Goal: Task Accomplishment & Management: Manage account settings

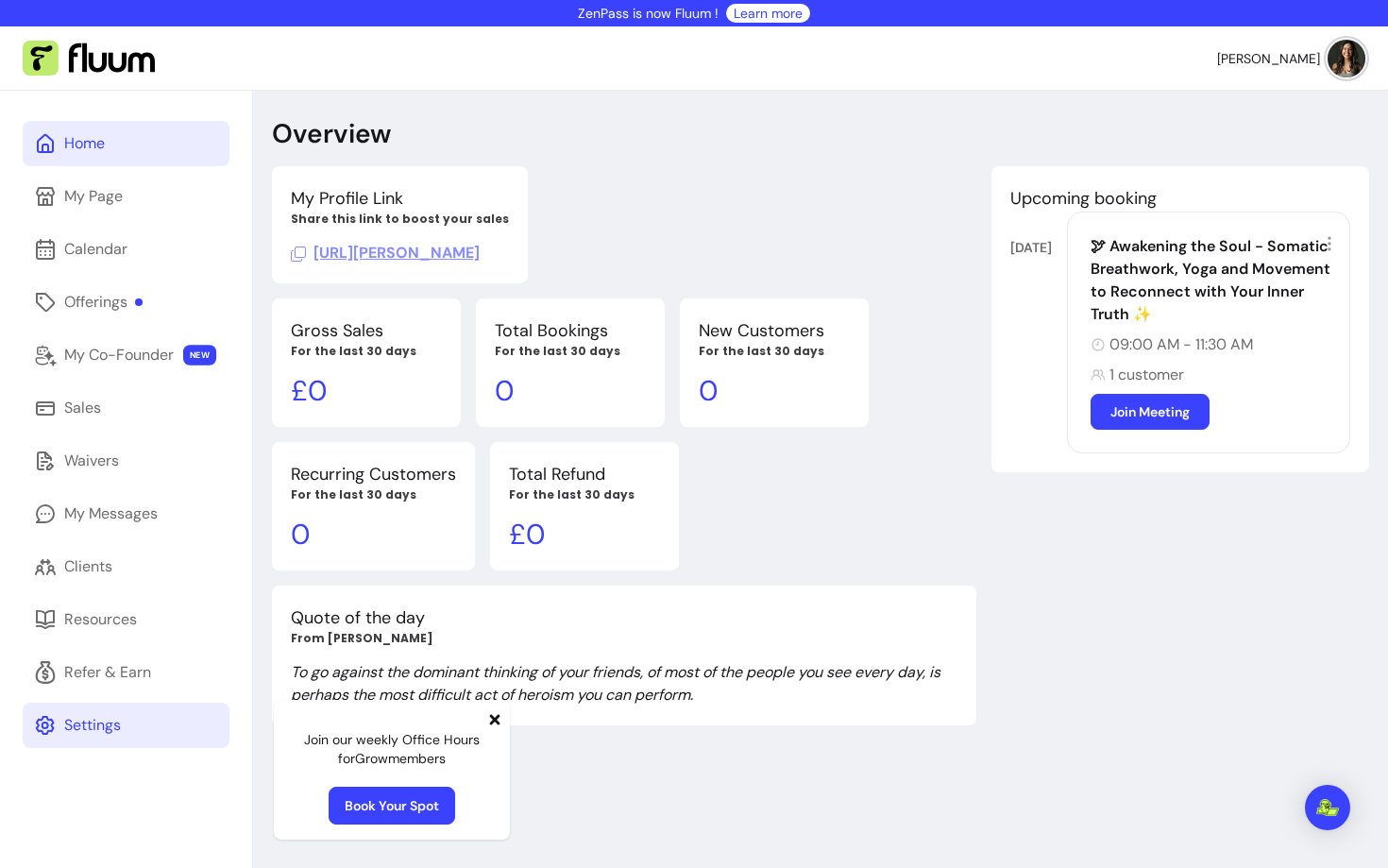
click at [94, 715] on div "Settings" at bounding box center [92, 724] width 56 height 22
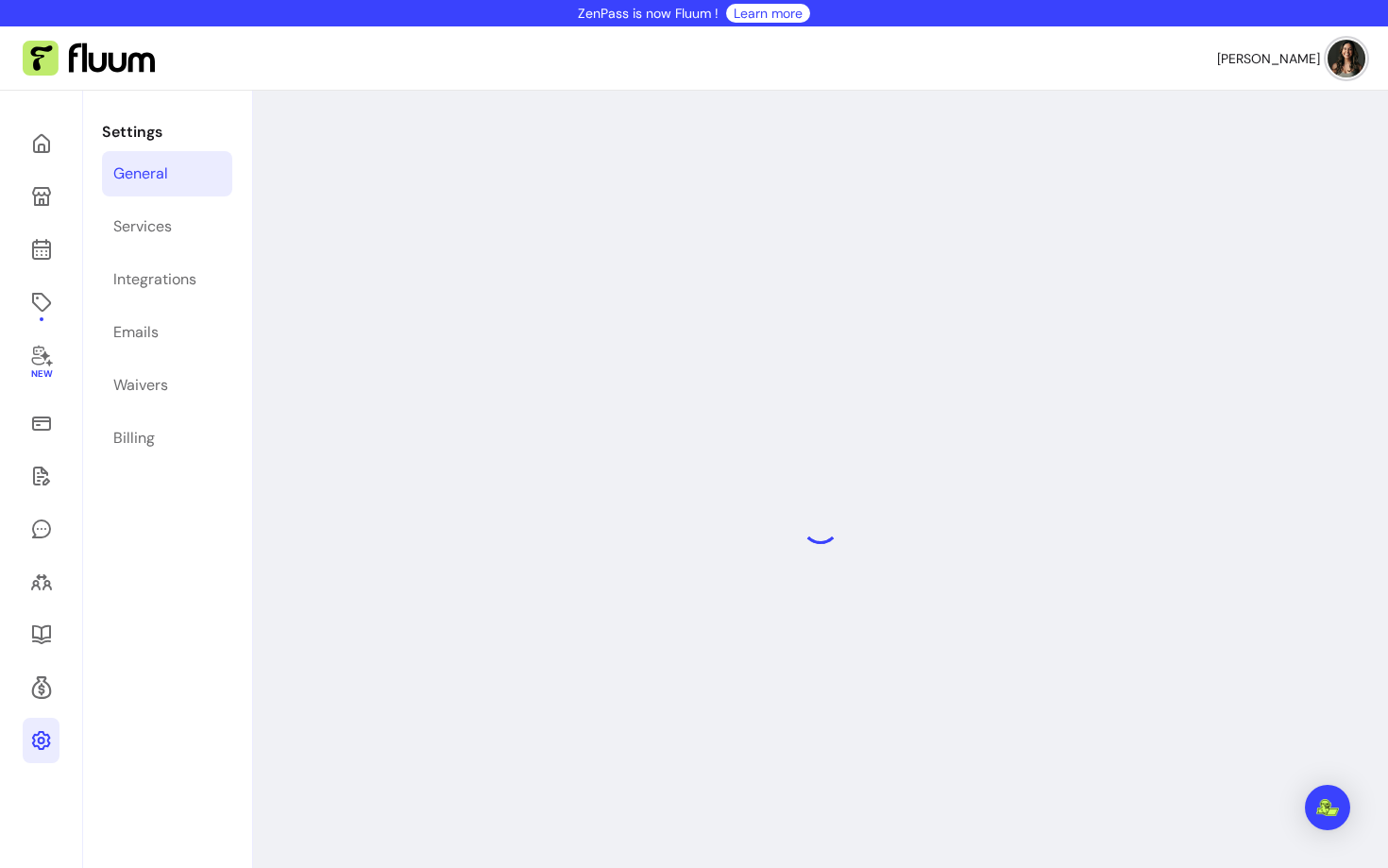
select select "**********"
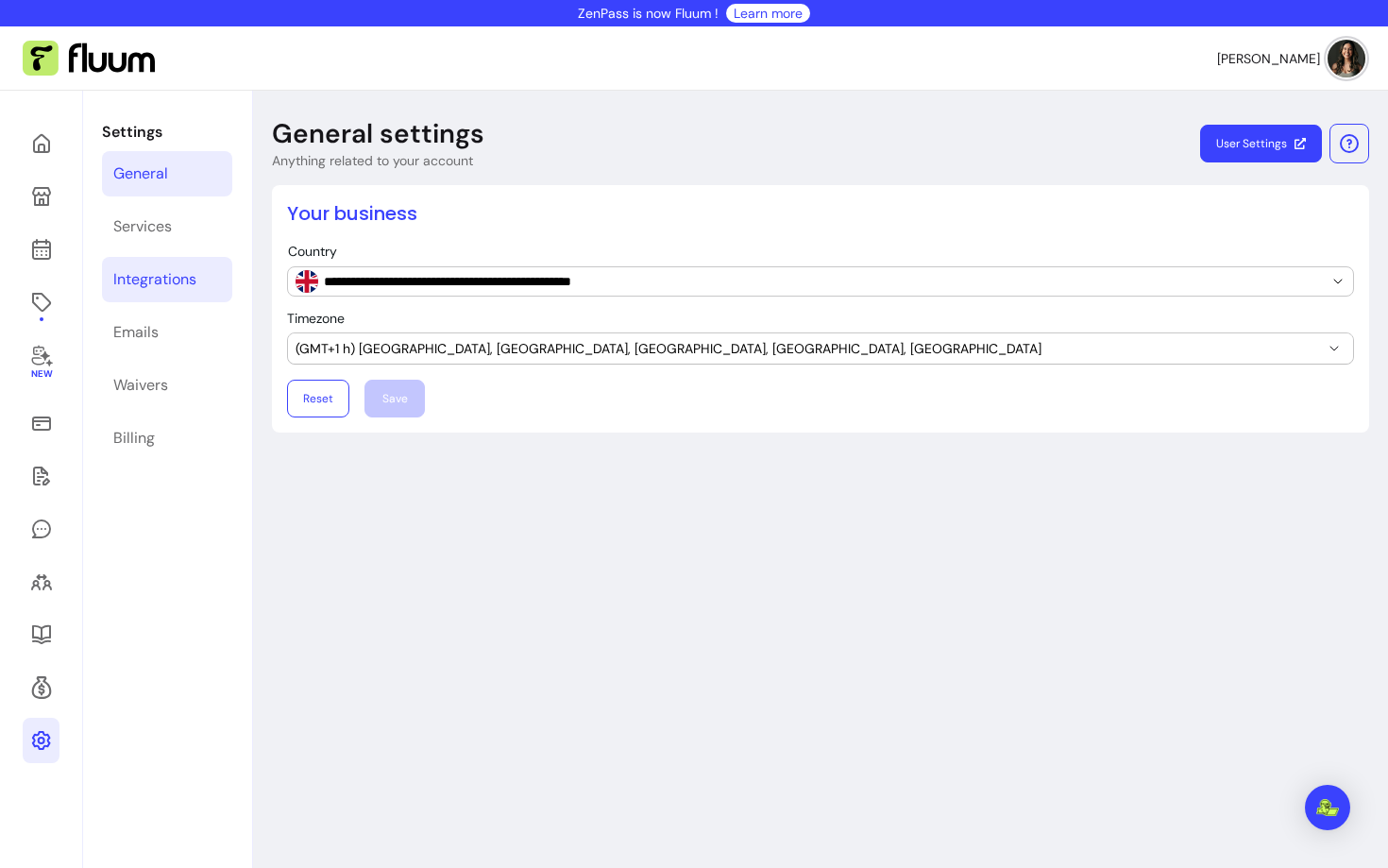
click at [165, 297] on link "Integrations" at bounding box center [167, 279] width 130 height 46
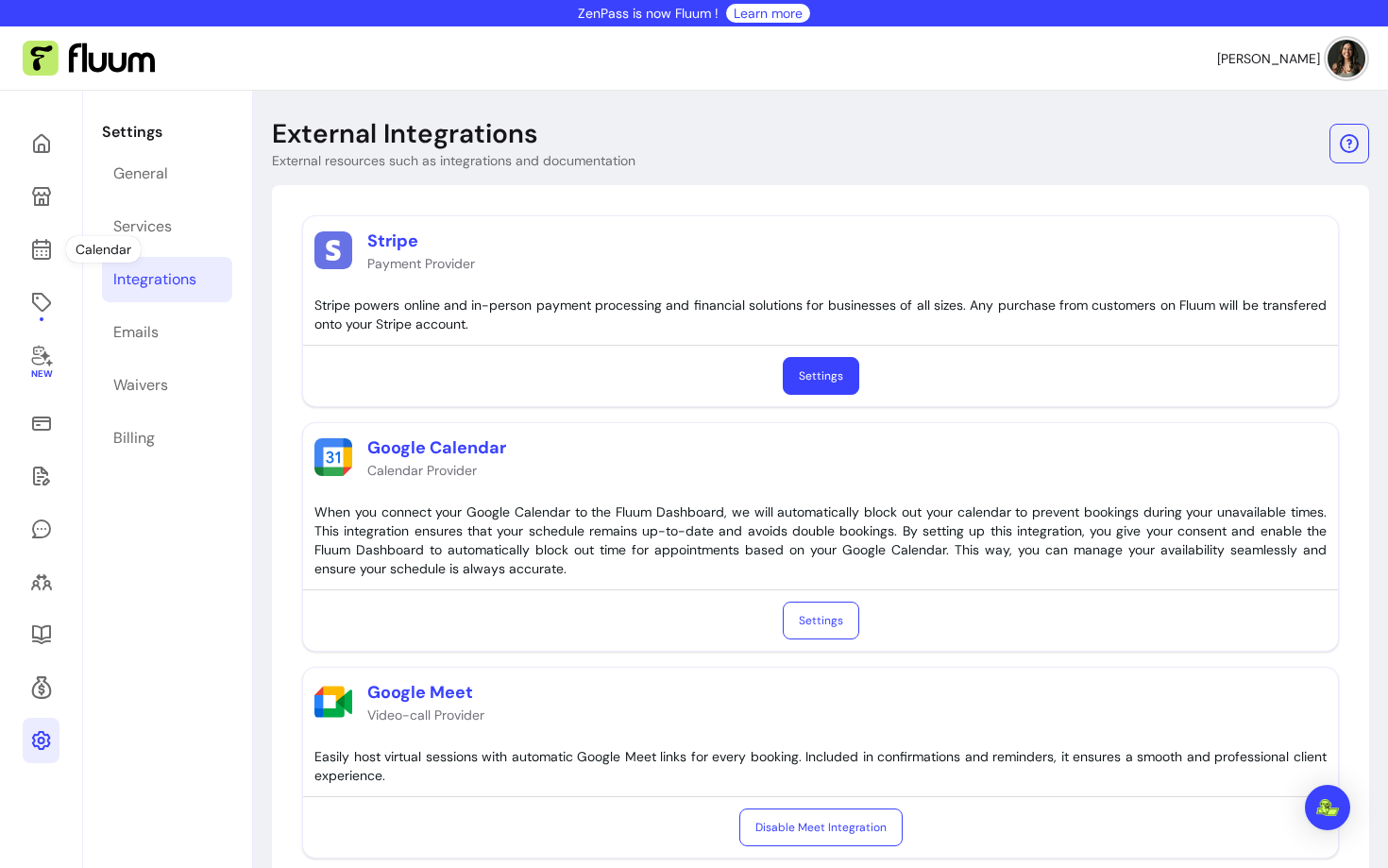
click at [18, 230] on div "New" at bounding box center [42, 632] width 83 height 1084
click at [25, 250] on link at bounding box center [41, 249] width 37 height 46
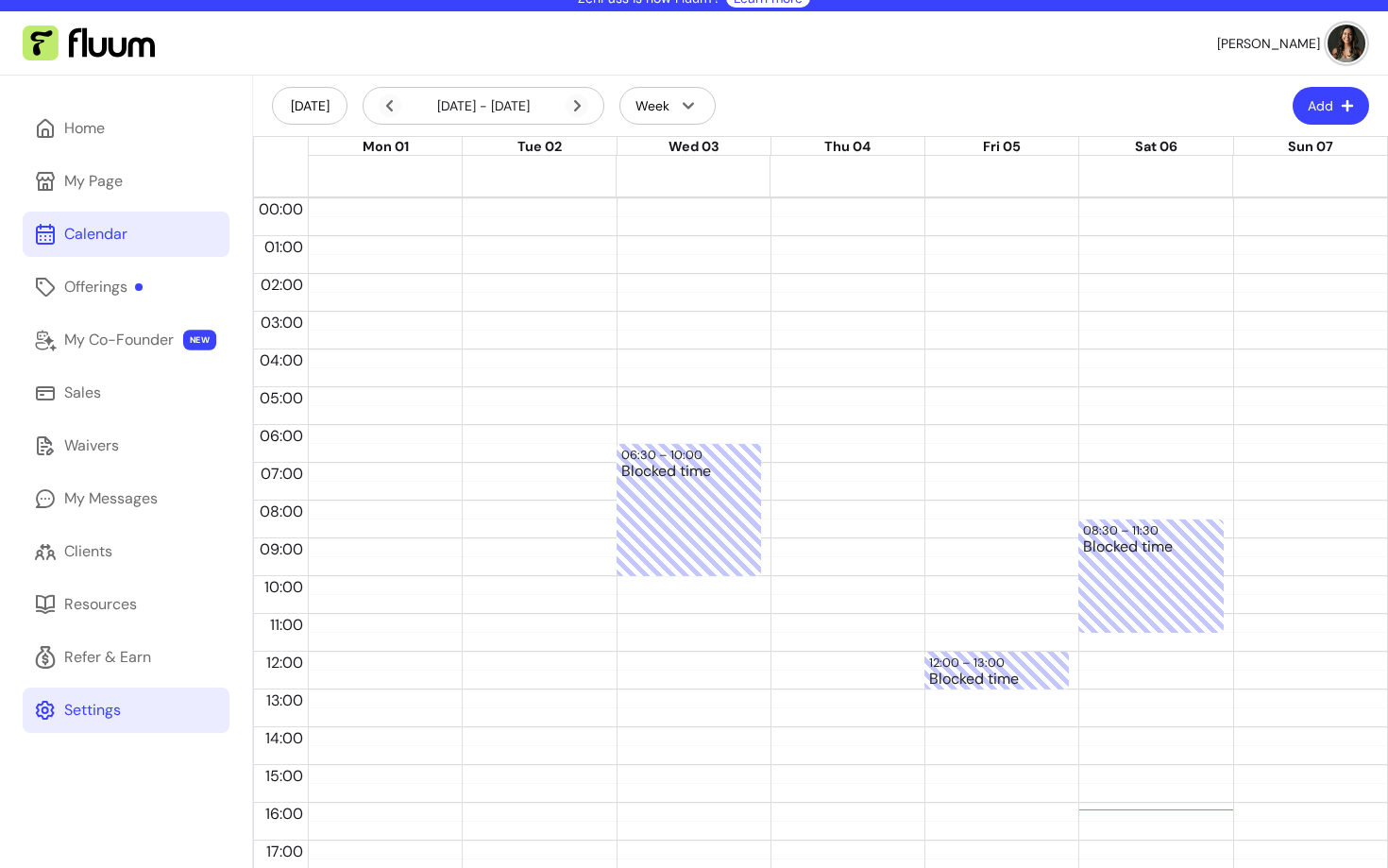
scroll to position [17, 0]
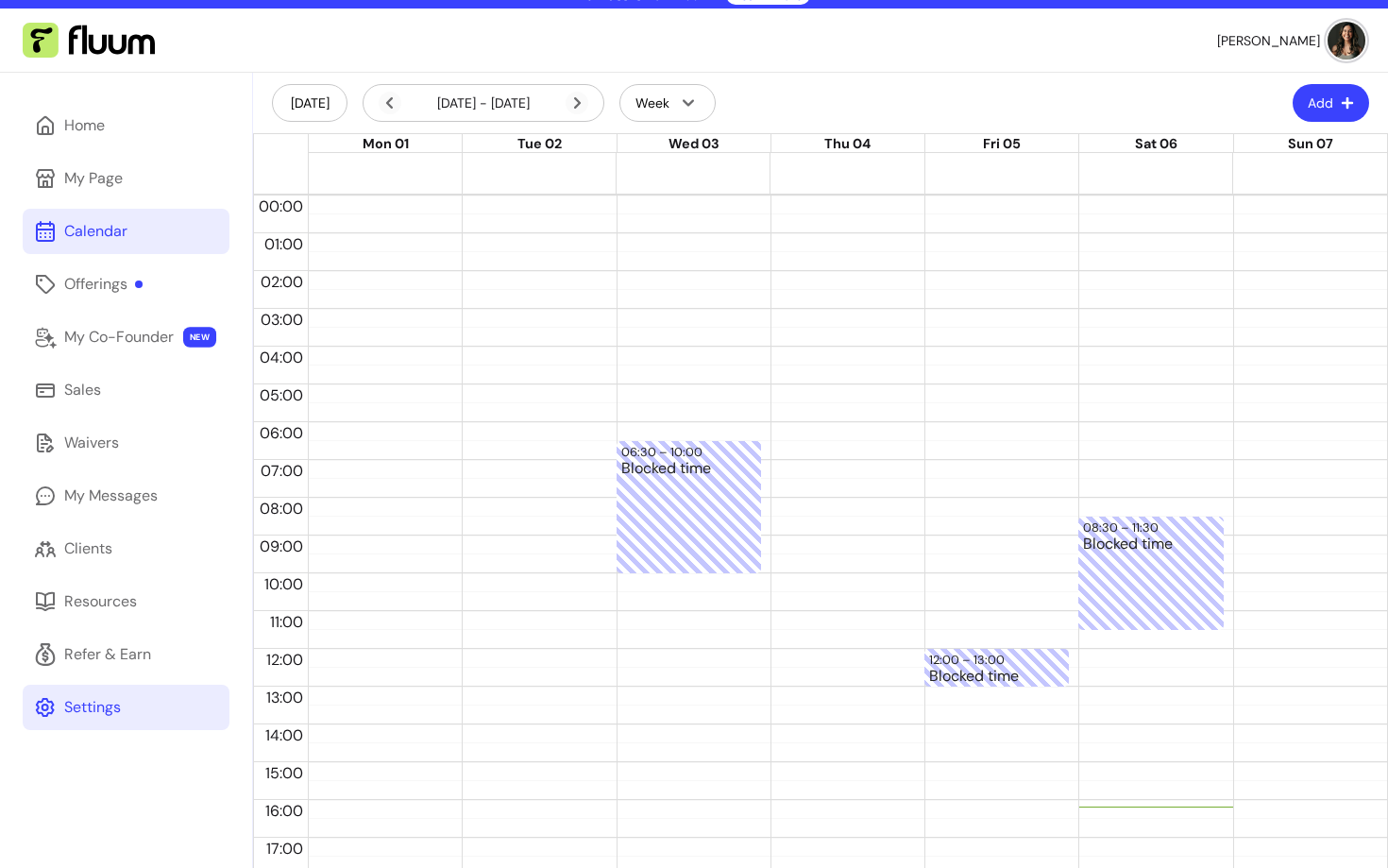
click at [85, 697] on div "Settings" at bounding box center [92, 707] width 56 height 22
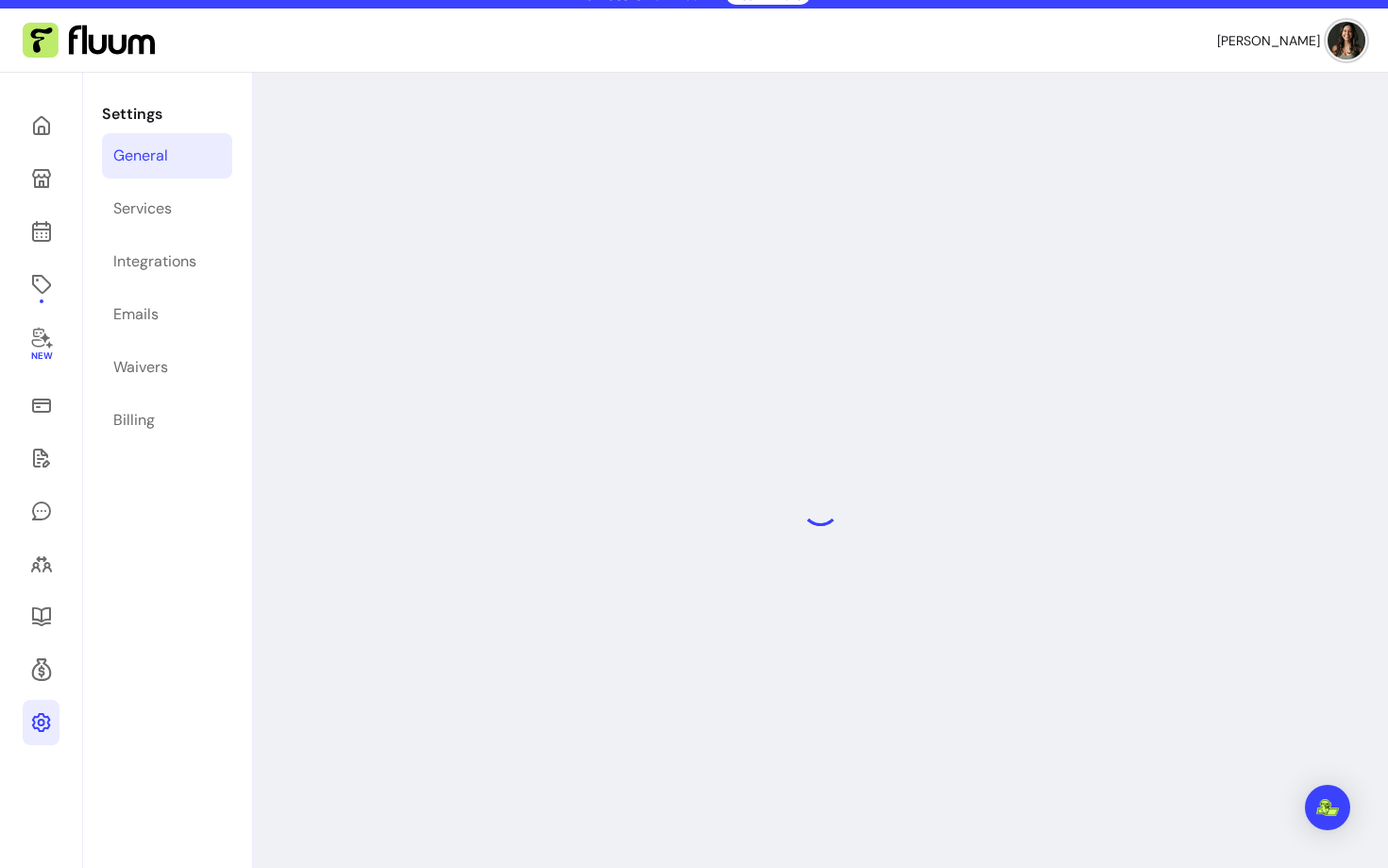
select select "**********"
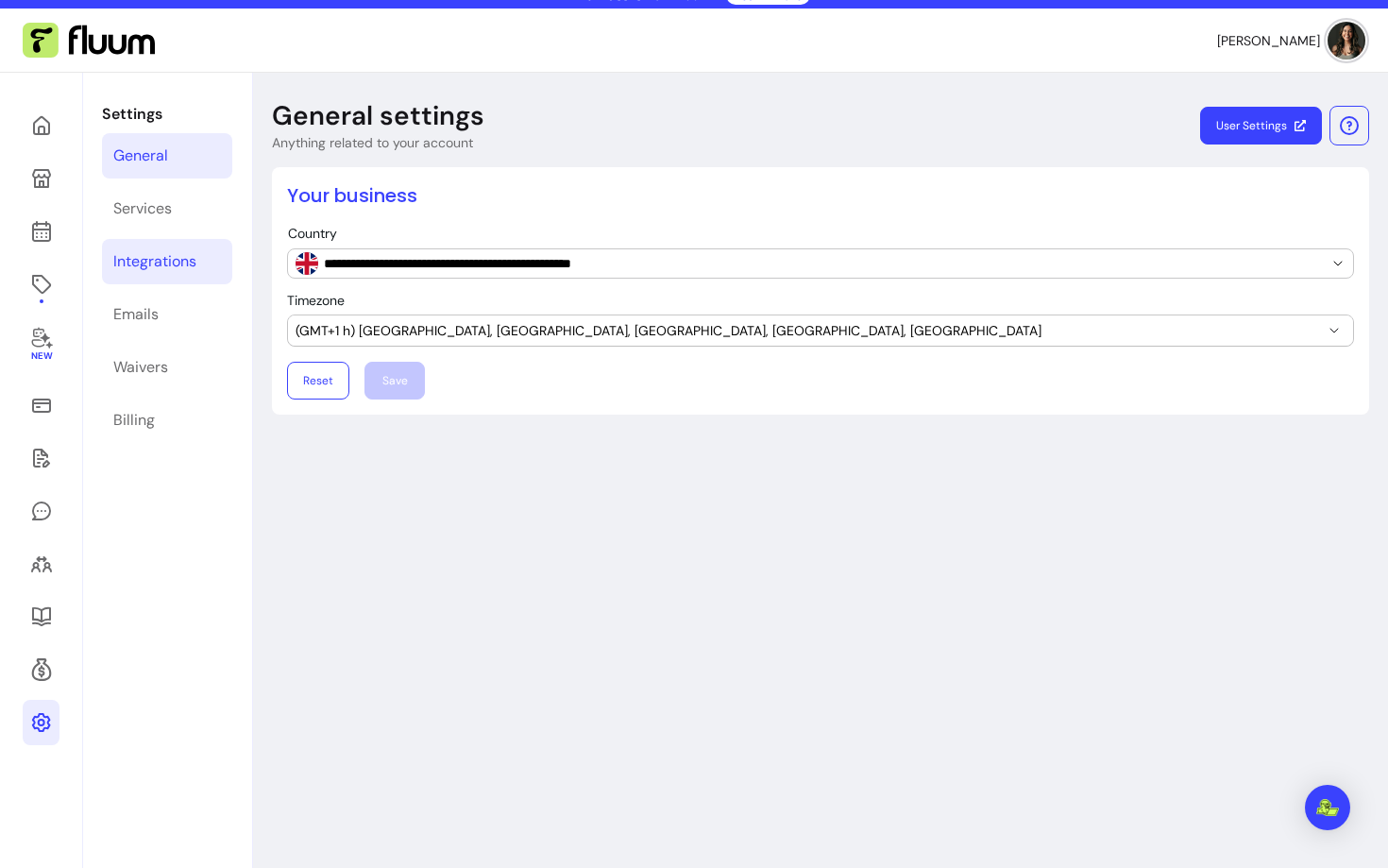
click at [135, 268] on div "Integrations" at bounding box center [155, 261] width 83 height 22
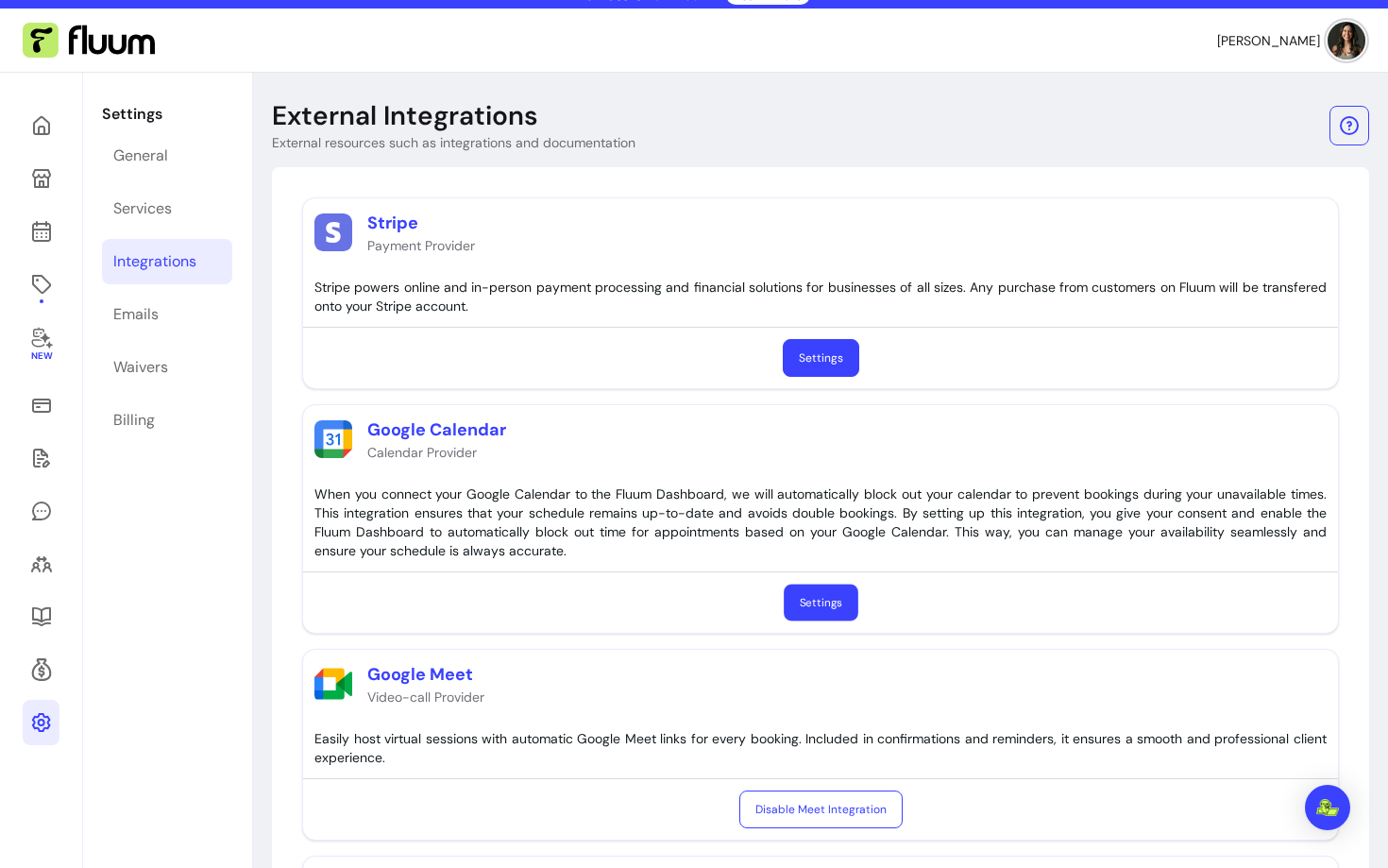
click at [841, 606] on button "Settings" at bounding box center [821, 603] width 75 height 37
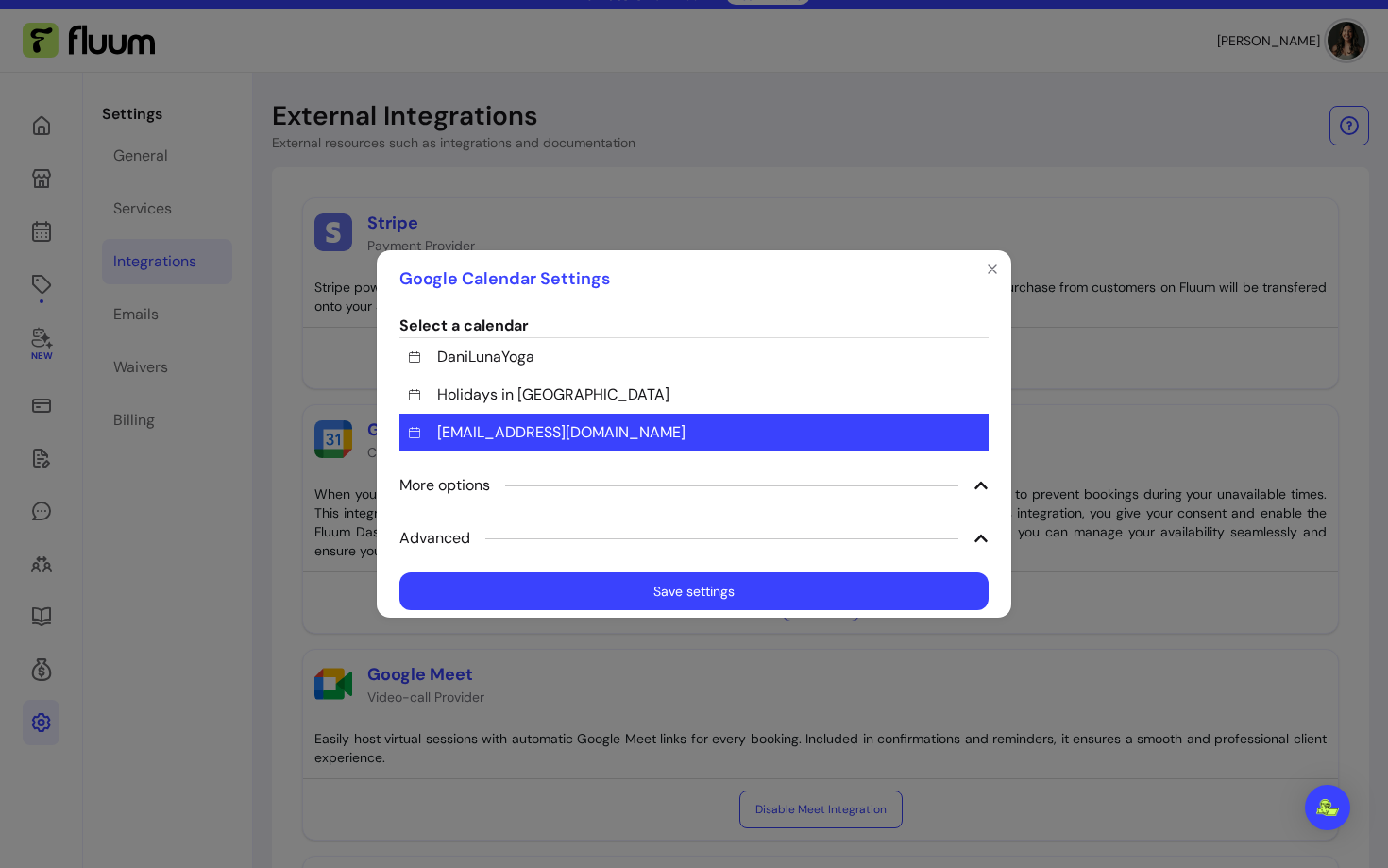
click at [983, 542] on icon at bounding box center [982, 538] width 16 height 16
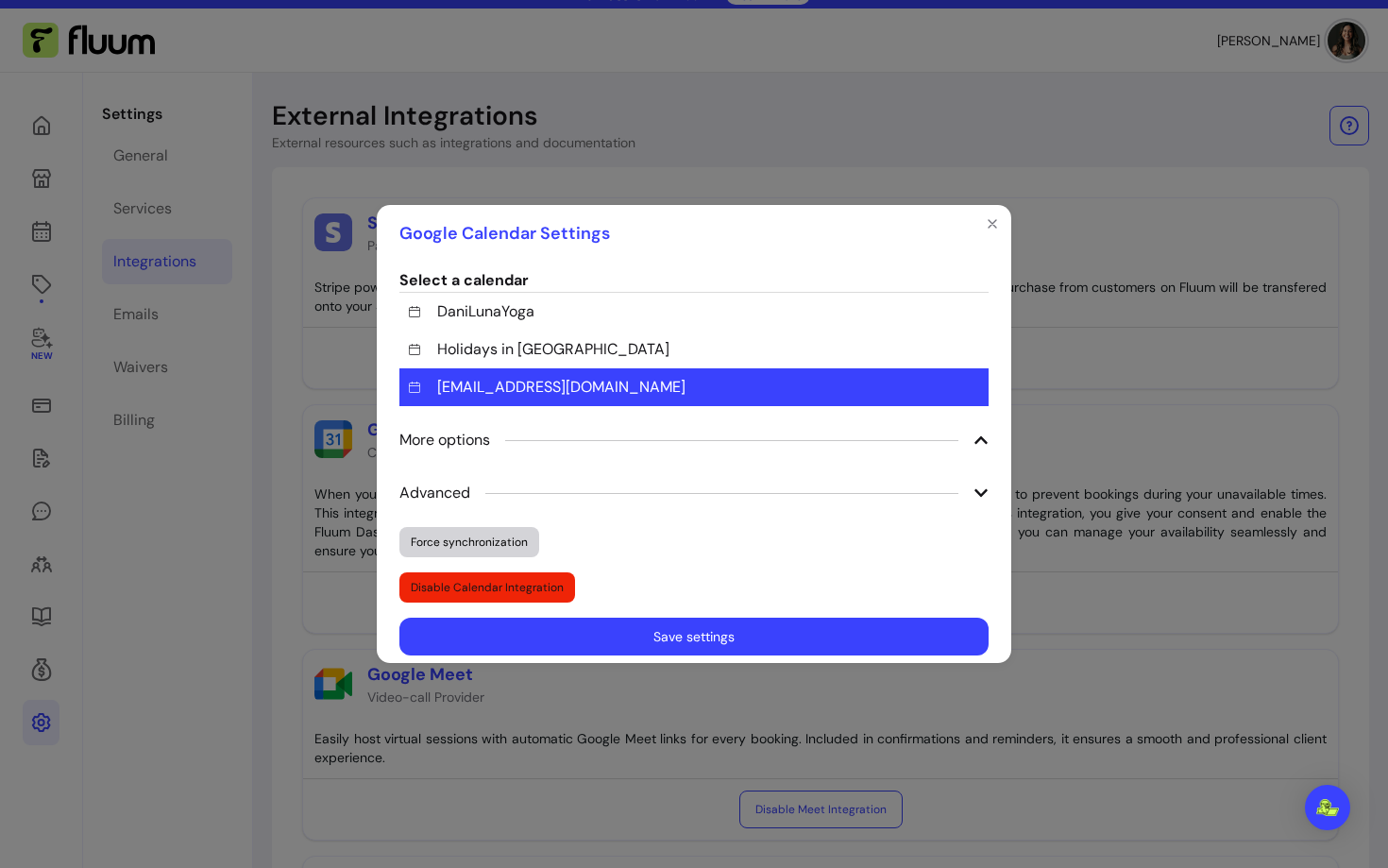
click at [438, 537] on button "Force synchronization" at bounding box center [469, 541] width 140 height 30
click at [35, 199] on div "Google Calendar Settings Select a calendar DaniLunaYoga Holidays in [GEOGRAPHIC…" at bounding box center [694, 434] width 1388 height 868
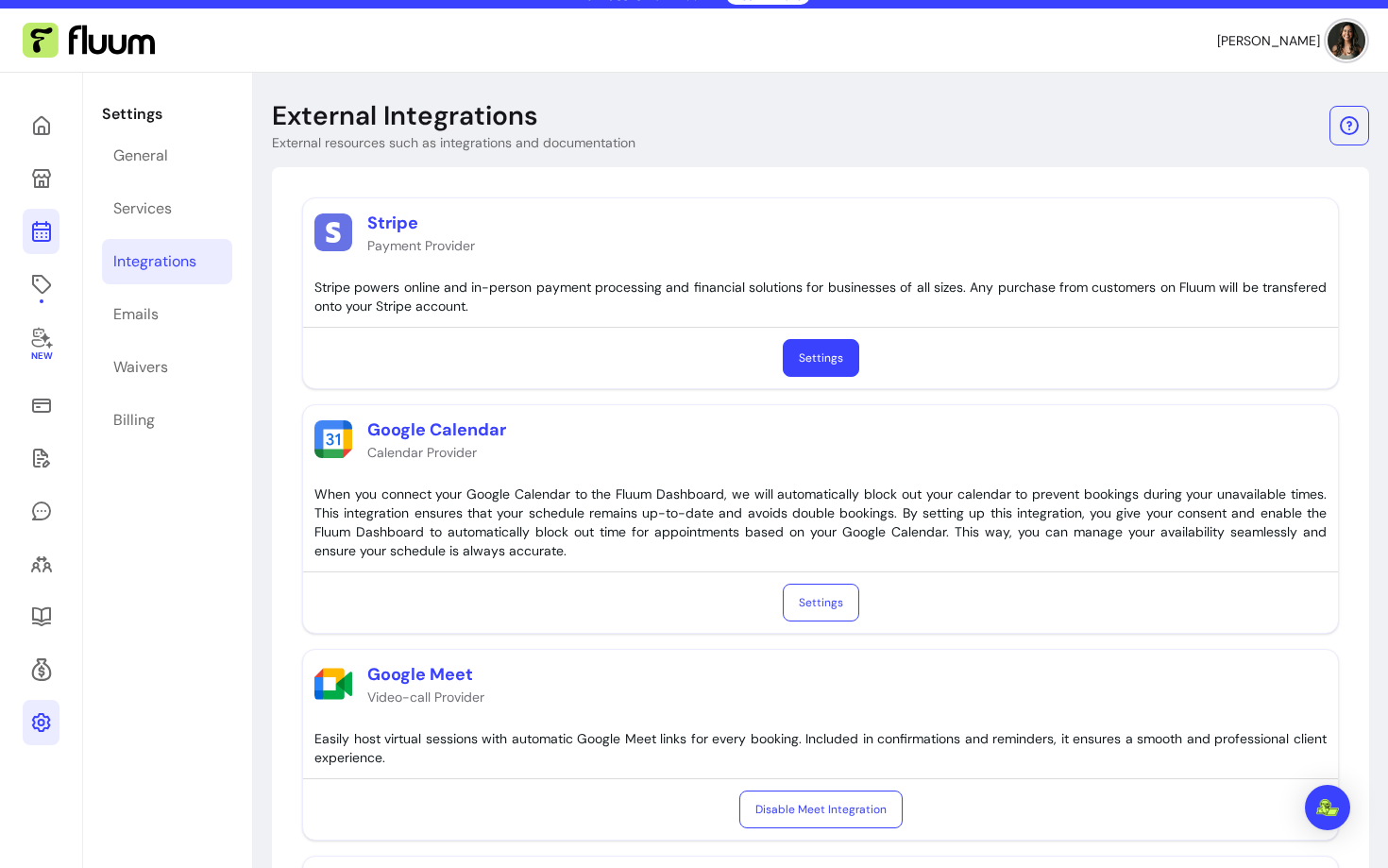
click at [40, 236] on icon at bounding box center [41, 155] width 320 height 269
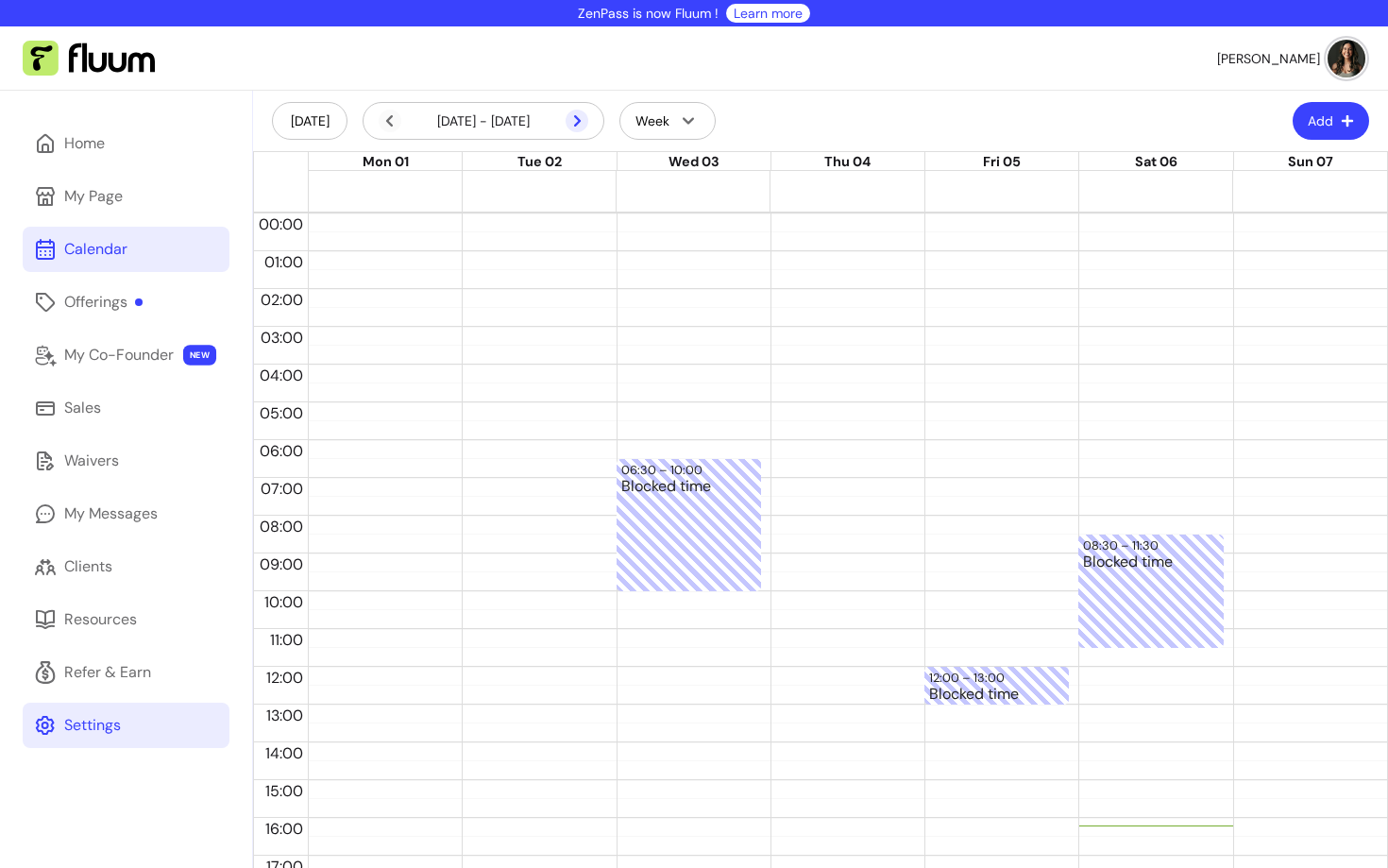
click at [568, 113] on icon at bounding box center [576, 120] width 22 height 22
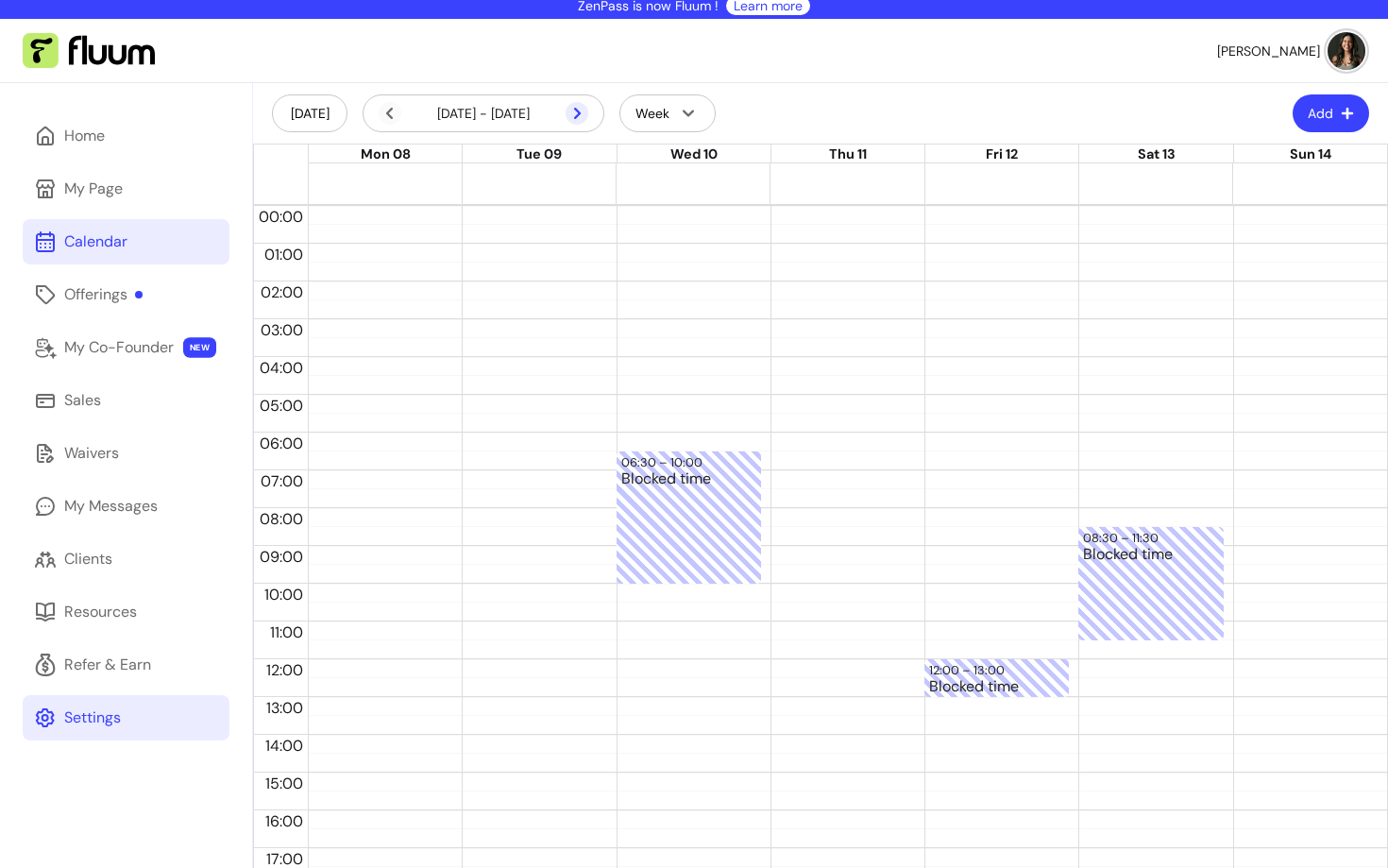
click at [573, 121] on icon at bounding box center [576, 113] width 22 height 22
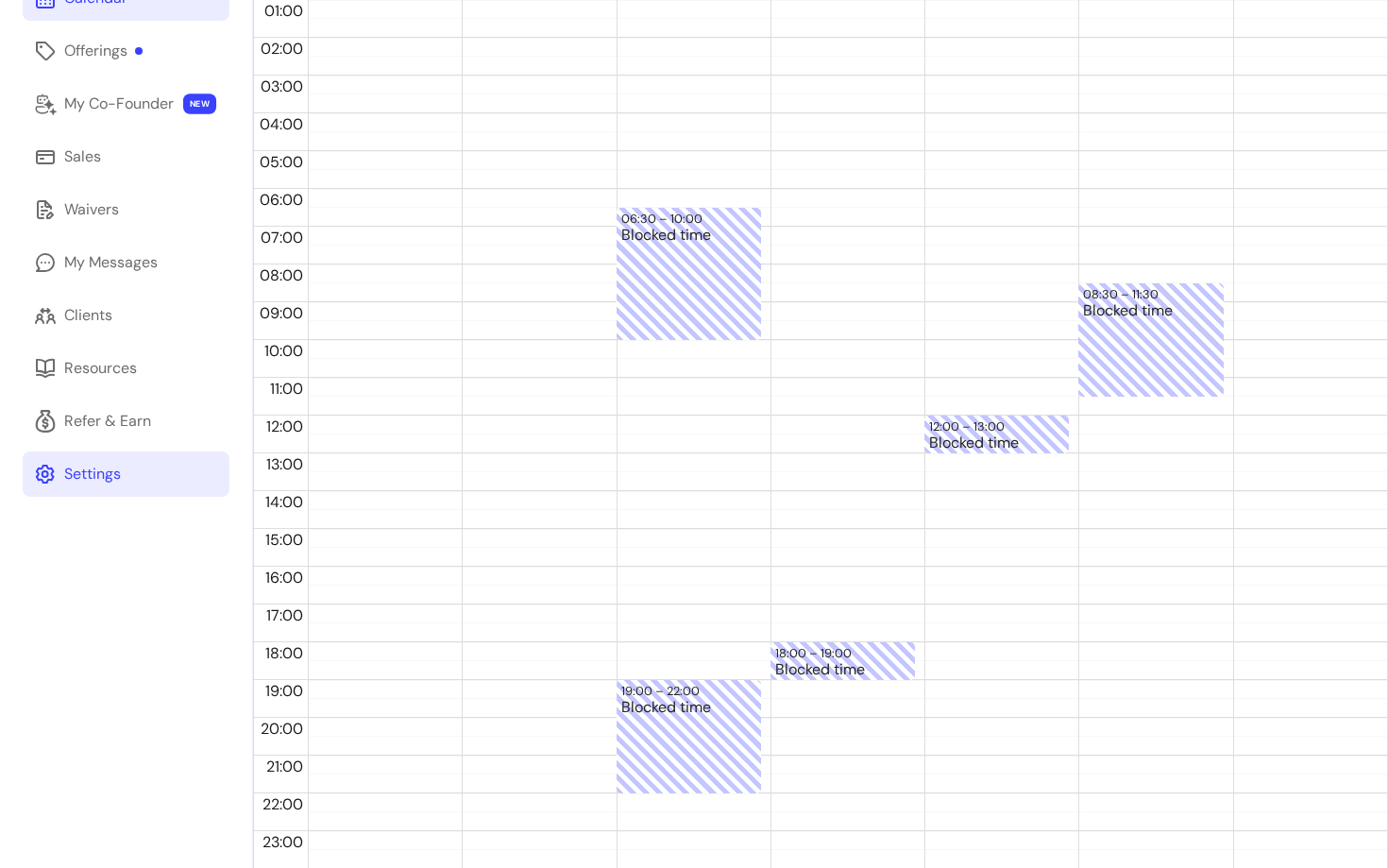
scroll to position [0, 0]
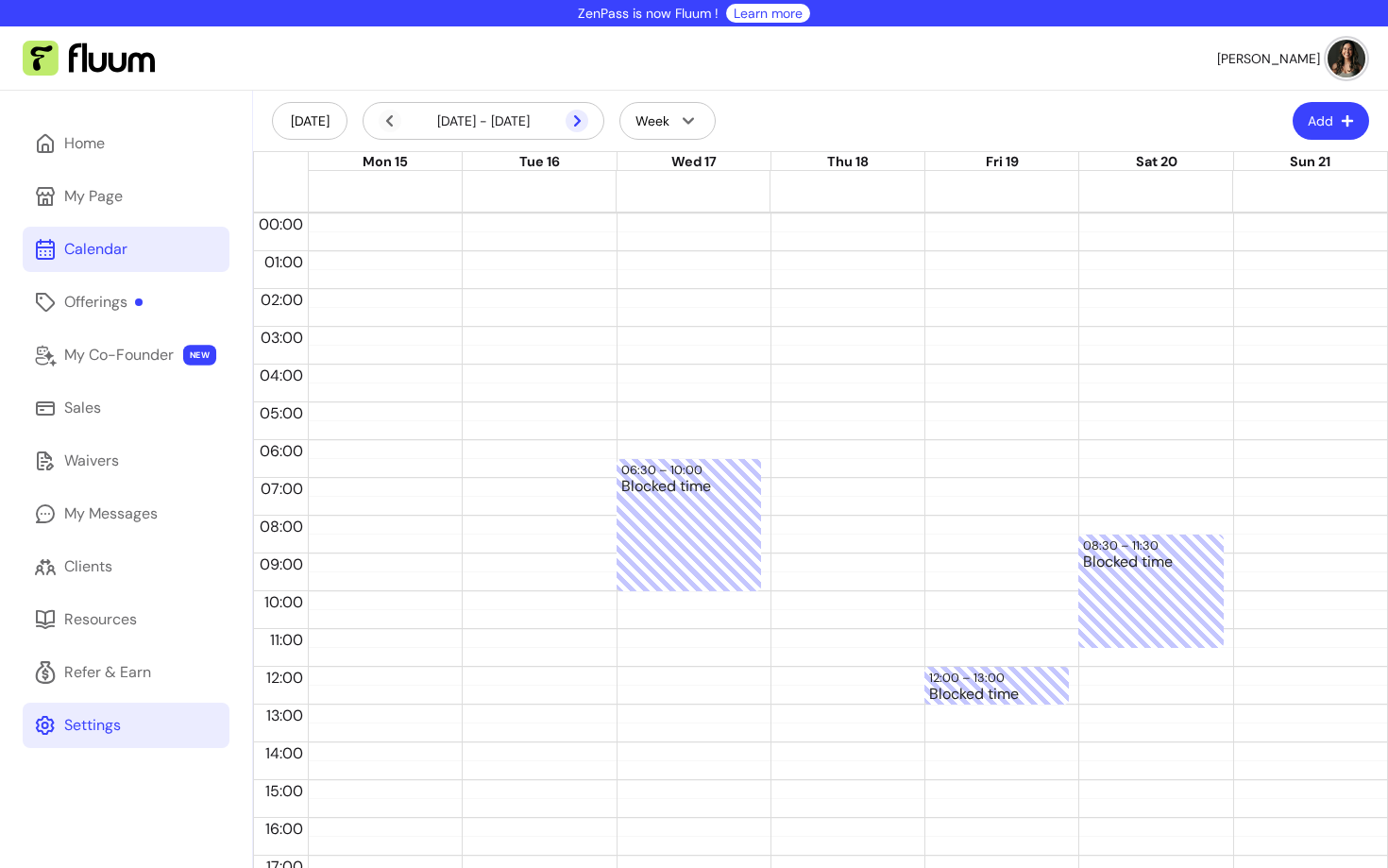
click at [576, 130] on icon at bounding box center [576, 120] width 22 height 22
click at [392, 132] on div "[DATE] - [DATE]" at bounding box center [483, 120] width 242 height 38
click at [384, 115] on icon at bounding box center [389, 120] width 22 height 22
click at [587, 129] on span at bounding box center [576, 120] width 22 height 22
click at [386, 124] on icon at bounding box center [389, 120] width 22 height 22
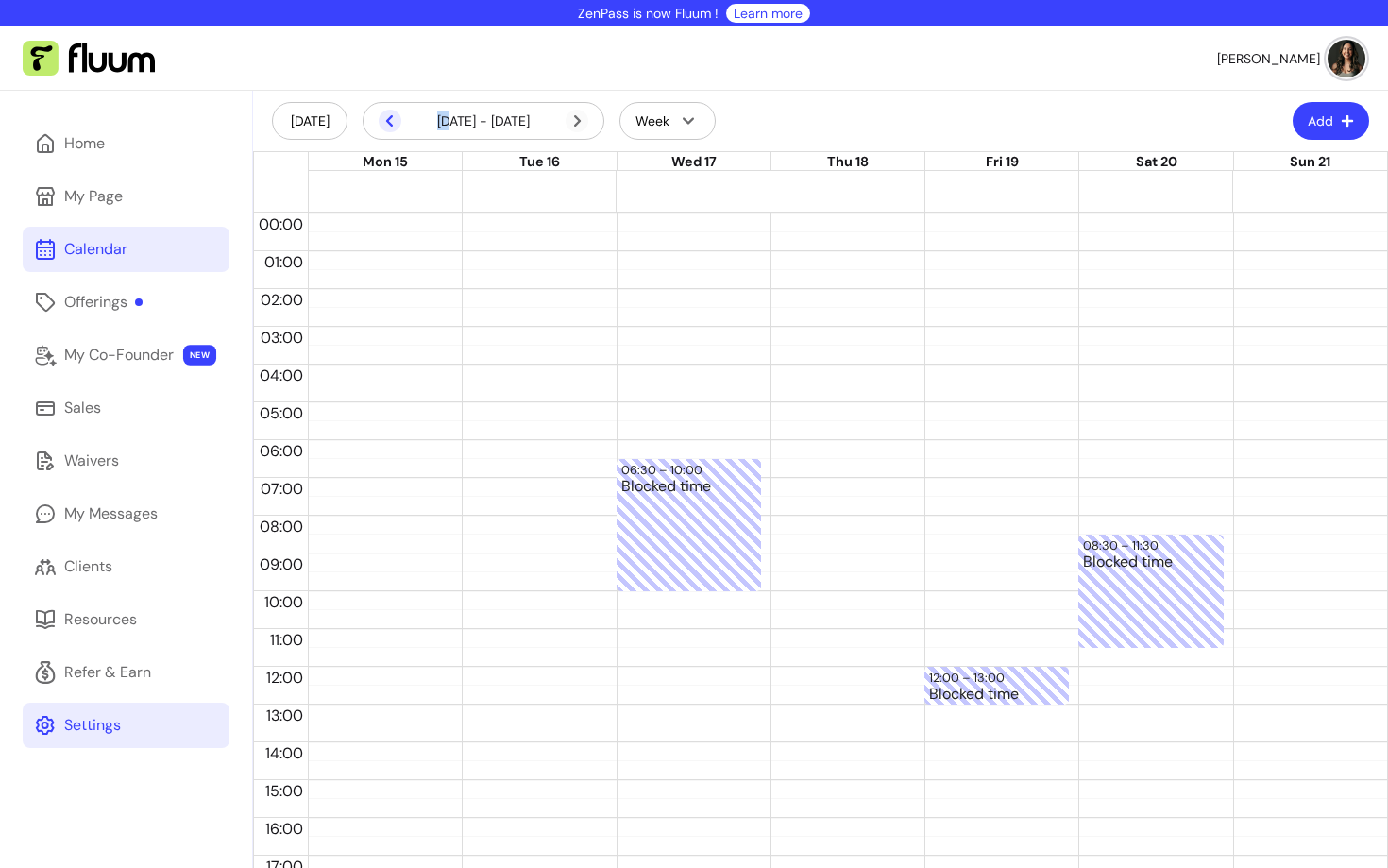
click at [386, 124] on icon at bounding box center [389, 120] width 22 height 22
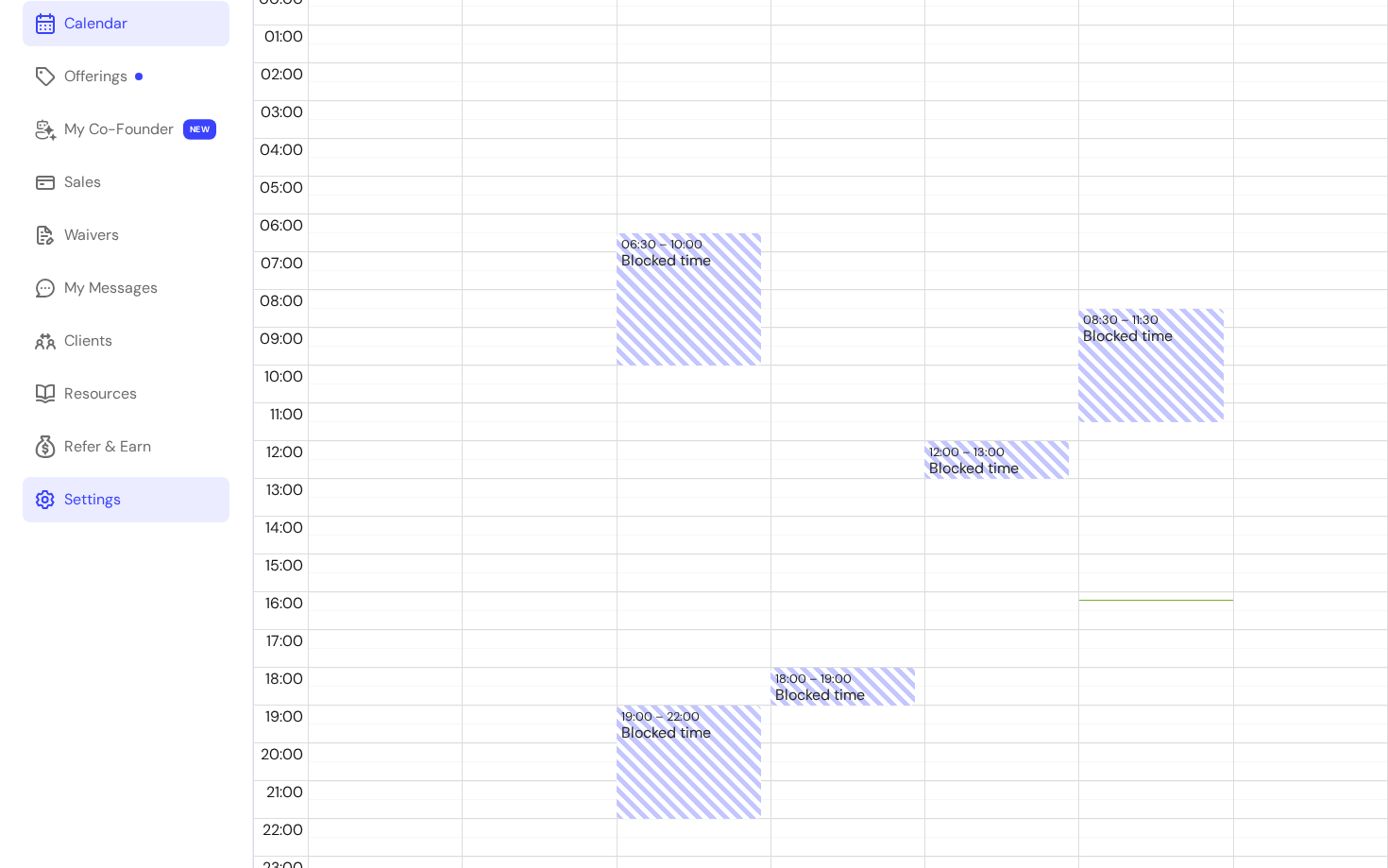
scroll to position [252, 0]
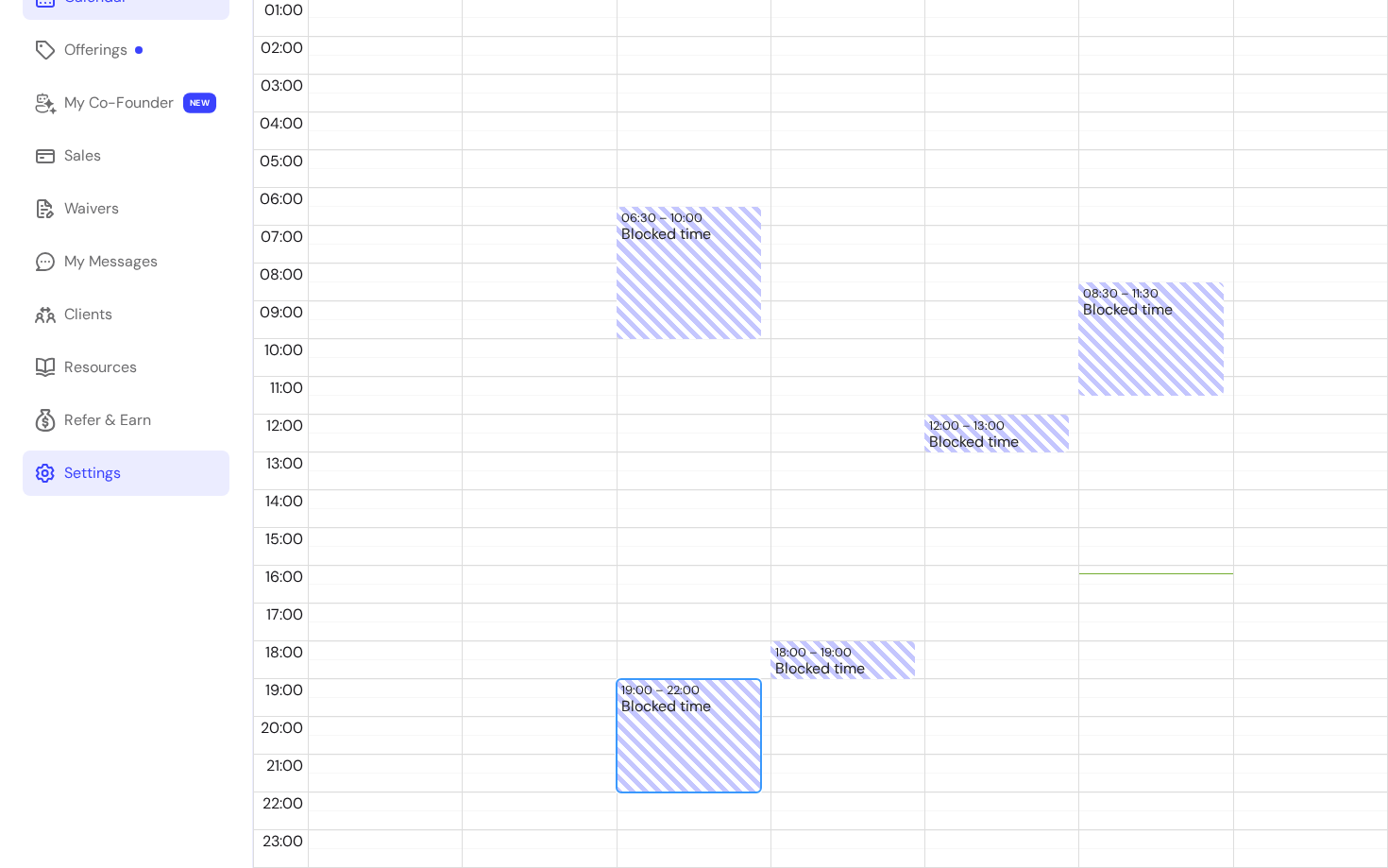
click at [693, 733] on div "Blocked time" at bounding box center [689, 744] width 135 height 91
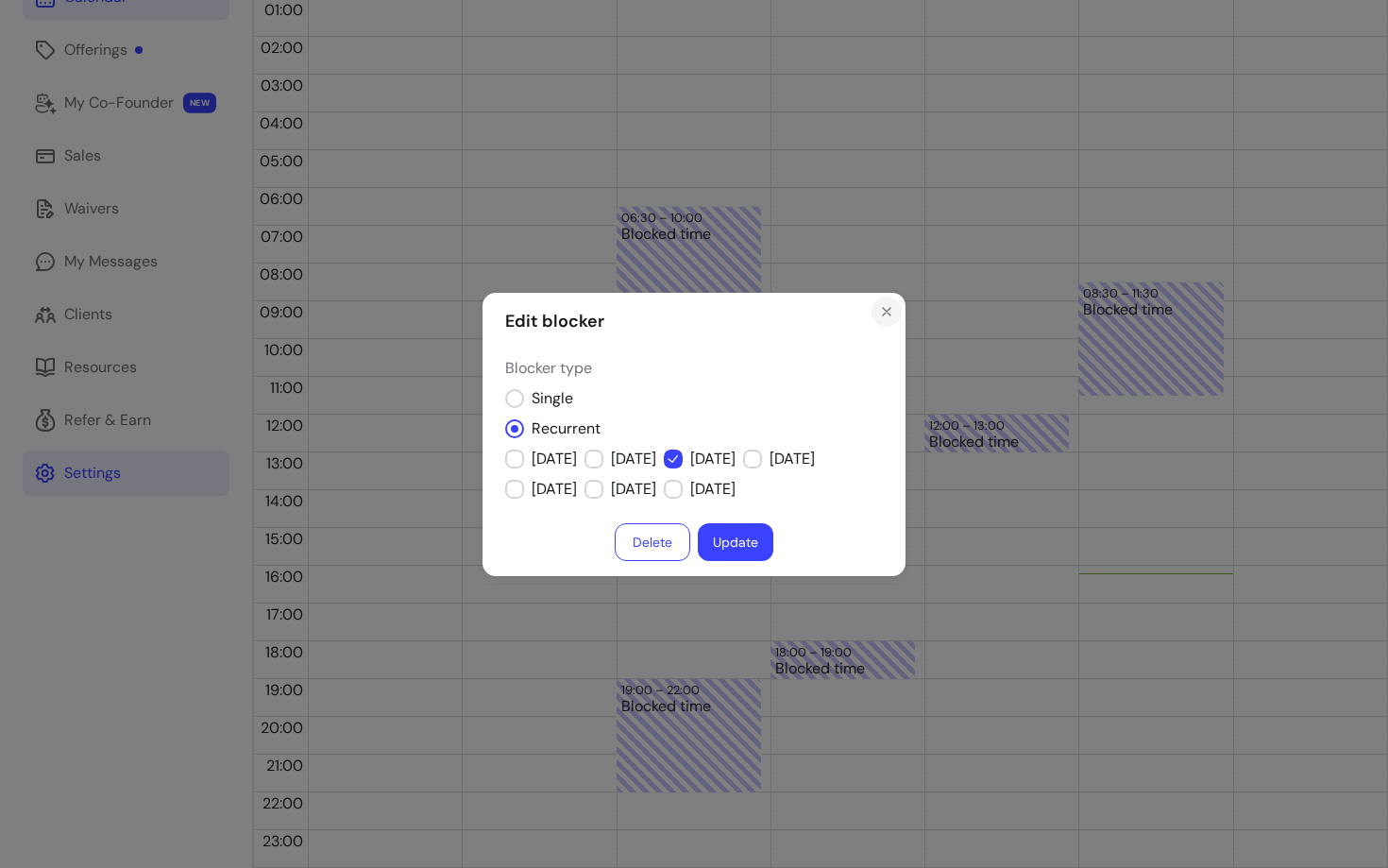
click at [898, 314] on button "Close" at bounding box center [887, 311] width 30 height 30
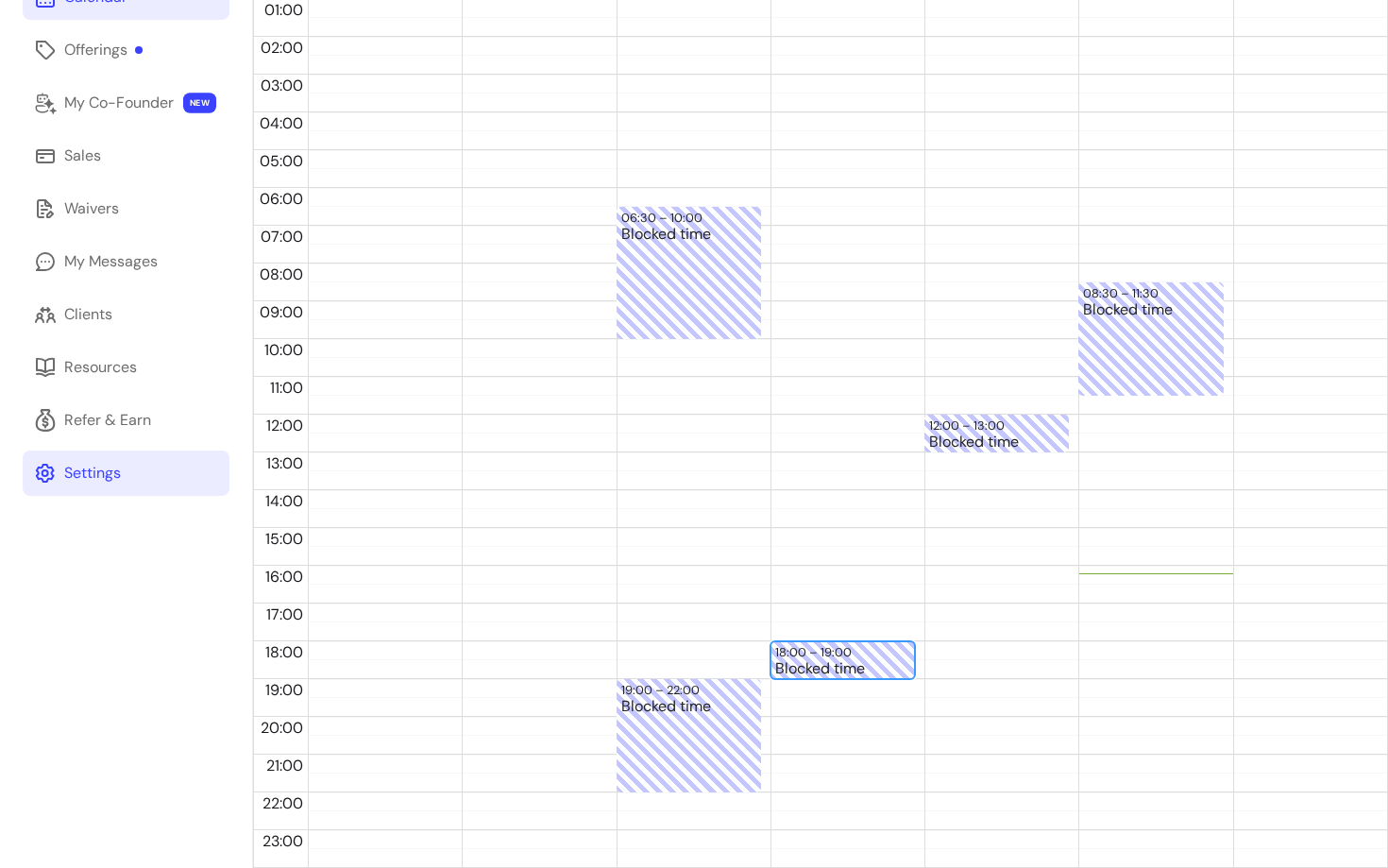
click at [855, 661] on div "Blocked time" at bounding box center [842, 669] width 135 height 16
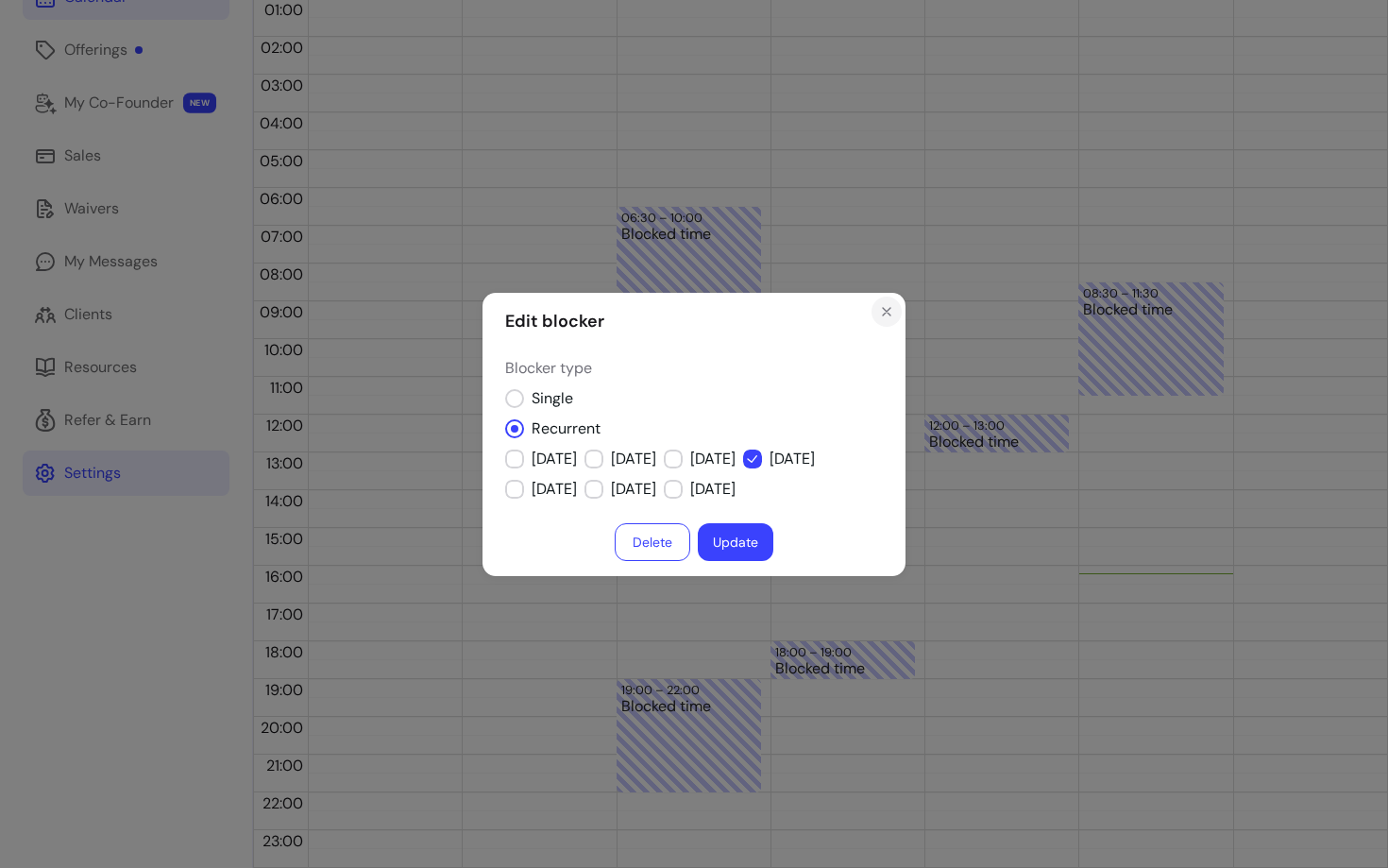
click at [880, 305] on icon "Close" at bounding box center [887, 312] width 16 height 16
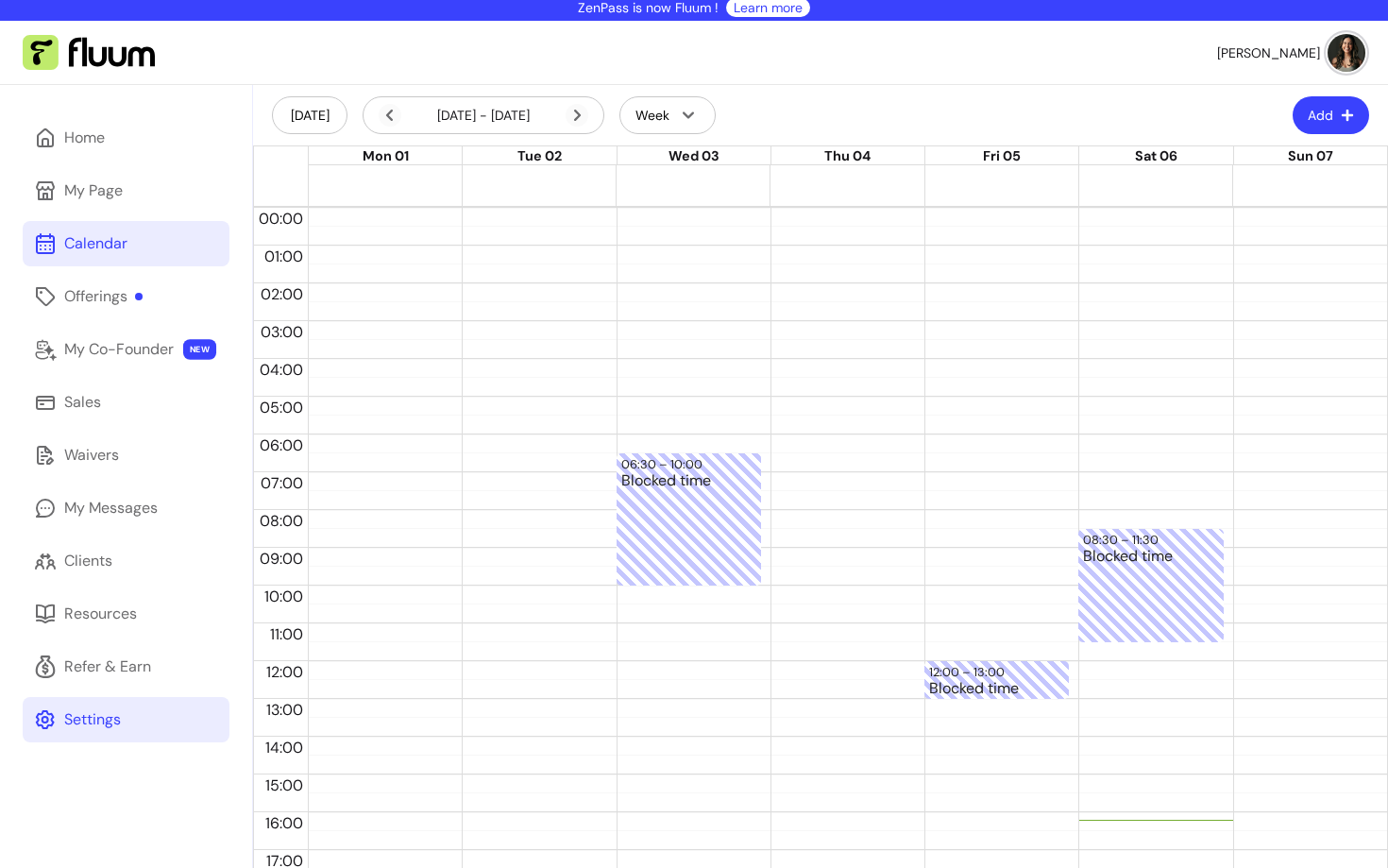
scroll to position [0, 0]
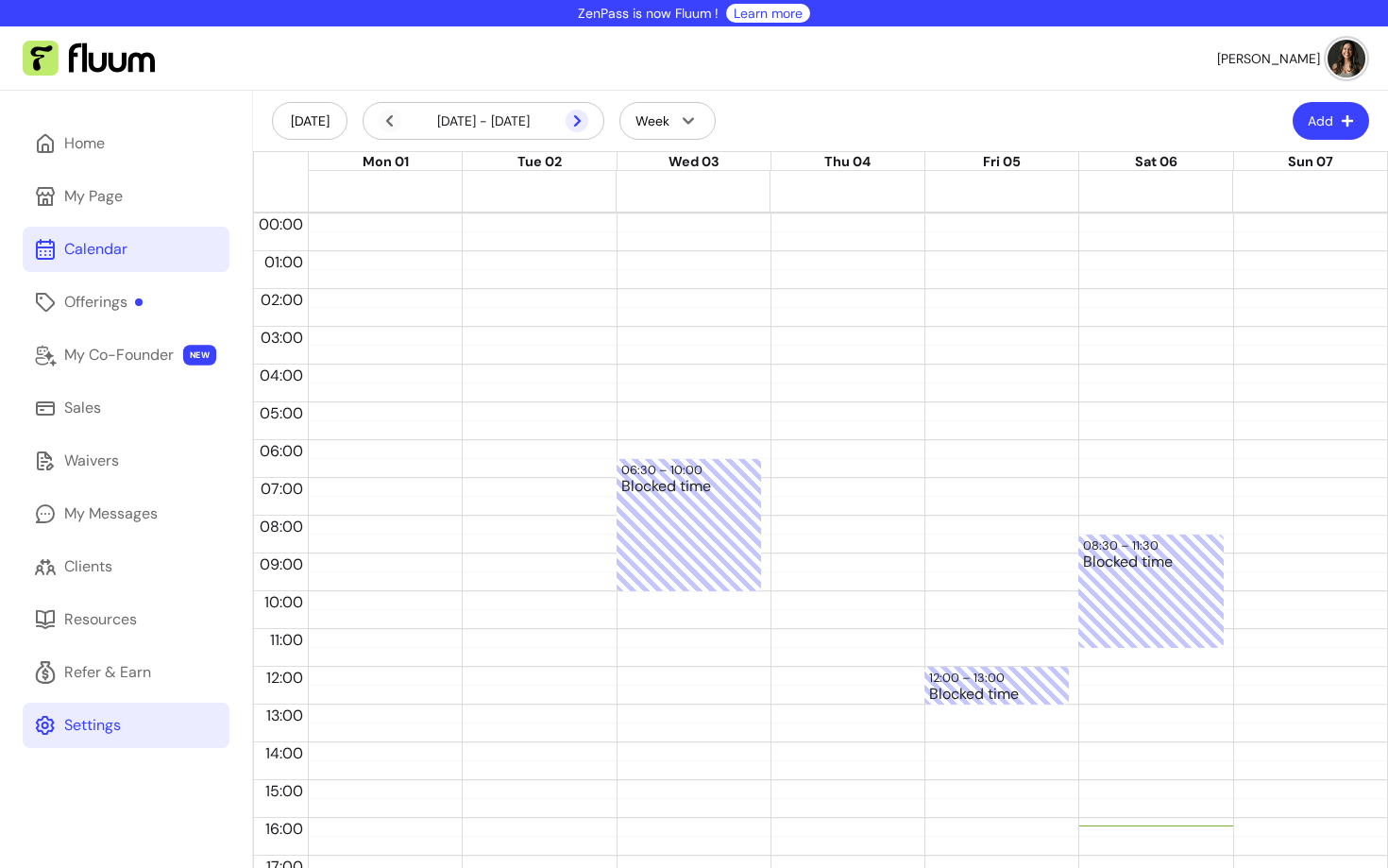
click at [571, 122] on icon at bounding box center [576, 120] width 22 height 22
click at [407, 115] on div "[DATE] - [DATE]" at bounding box center [483, 120] width 210 height 22
